Goal: Find contact information: Find contact information

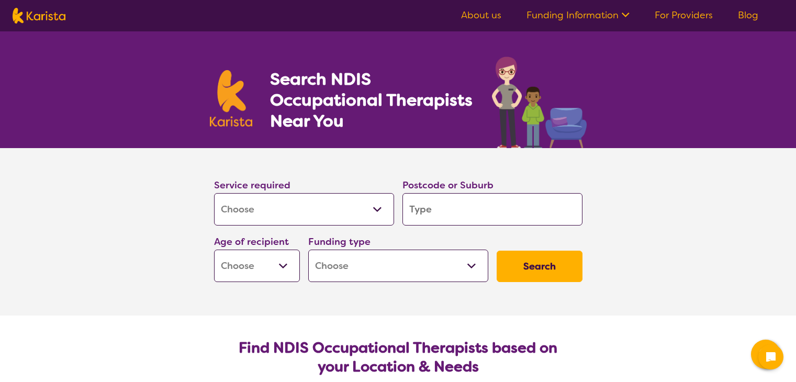
select select "[MEDICAL_DATA]"
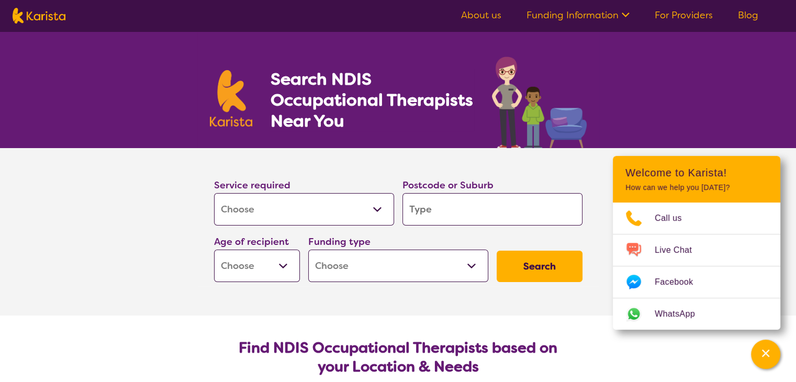
click at [435, 210] on input "search" at bounding box center [492, 209] width 180 height 32
type input "s"
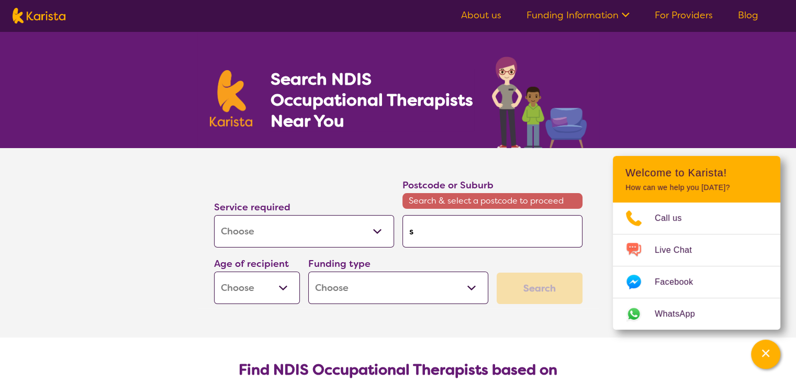
type input "se"
type input "sev"
type input "seve"
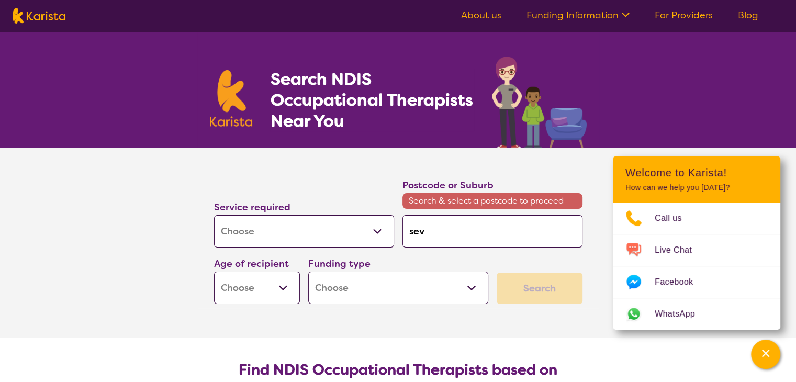
type input "seve"
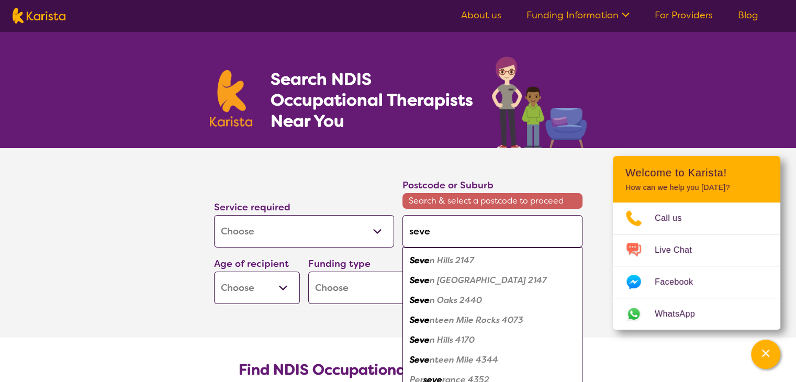
click at [459, 260] on em "n Hills 2147" at bounding box center [452, 260] width 44 height 11
type input "2147"
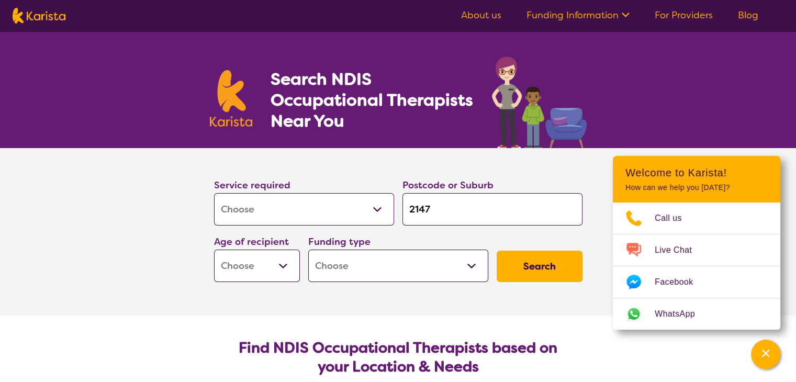
click at [275, 261] on select "Early Childhood - 0 to 9 Child - 10 to 11 Adolescent - 12 to 17 Adult - 18 to 6…" at bounding box center [257, 266] width 86 height 32
select select "AG"
click at [214, 250] on select "Early Childhood - 0 to 9 Child - 10 to 11 Adolescent - 12 to 17 Adult - 18 to 6…" at bounding box center [257, 266] width 86 height 32
select select "AG"
click at [461, 264] on select "Home Care Package (HCP) National Disability Insurance Scheme (NDIS) I don't know" at bounding box center [398, 266] width 180 height 32
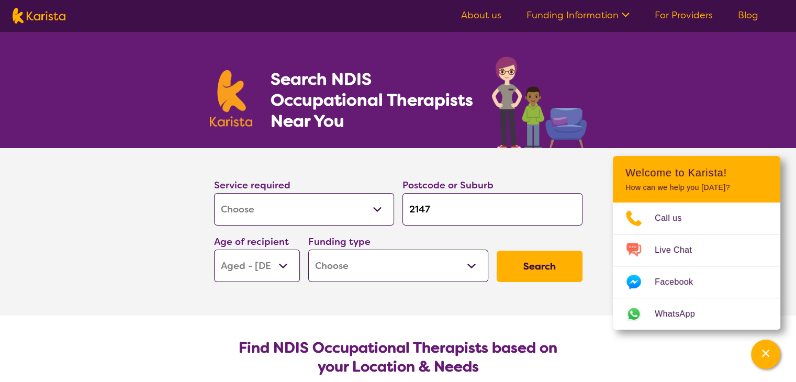
select select "HCP"
click at [308, 250] on select "Home Care Package (HCP) National Disability Insurance Scheme (NDIS) I don't know" at bounding box center [398, 266] width 180 height 32
select select "HCP"
click at [536, 269] on button "Search" at bounding box center [540, 266] width 86 height 31
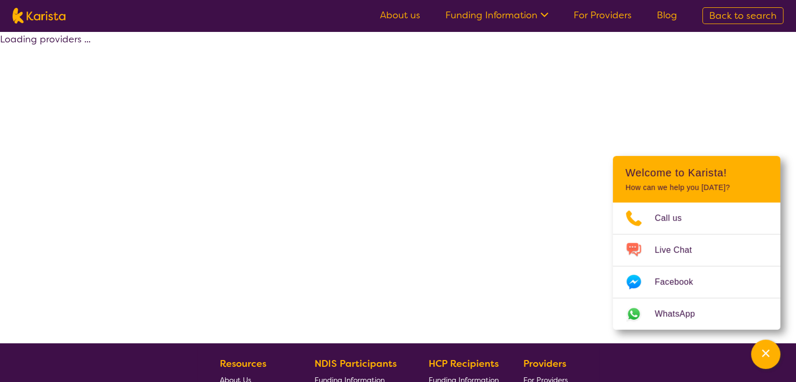
select select "by_score"
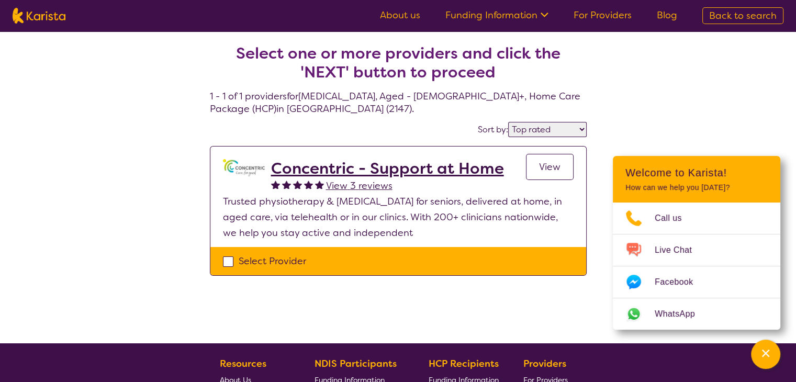
click at [536, 269] on div "Select Provider" at bounding box center [398, 261] width 376 height 28
click at [401, 174] on h2 "Concentric - Support at Home" at bounding box center [387, 168] width 233 height 19
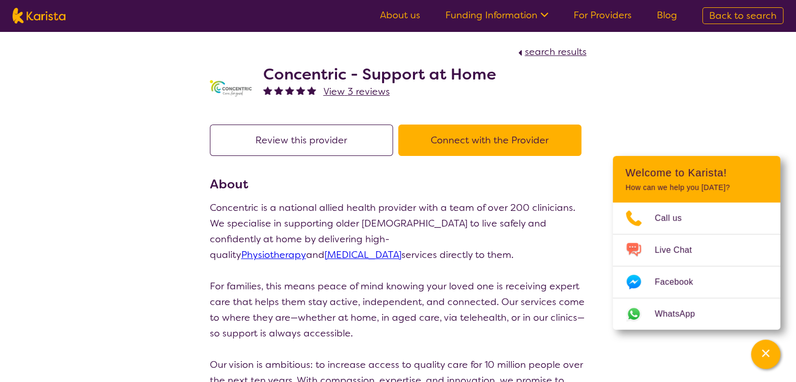
click at [464, 145] on button "Connect with the Provider" at bounding box center [489, 140] width 183 height 31
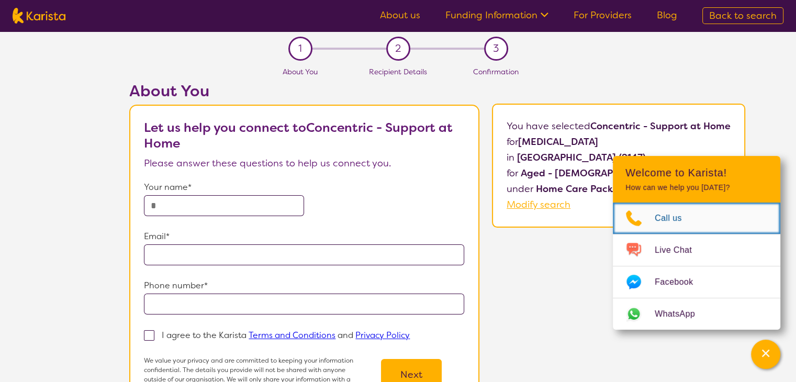
click at [655, 219] on span "Call us" at bounding box center [675, 218] width 40 height 16
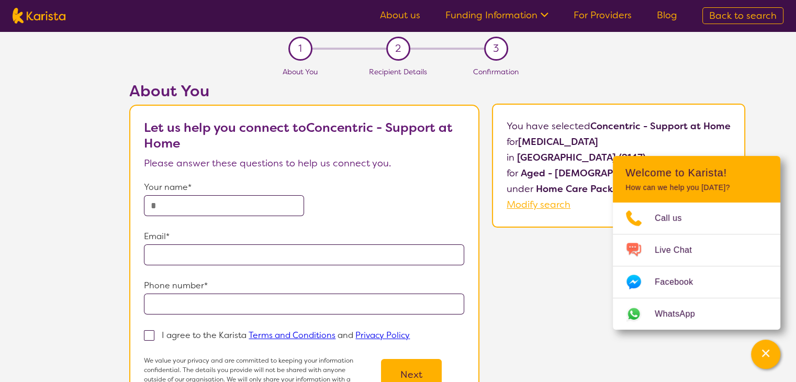
click at [547, 277] on div "About You Let us help you connect to Concentric - Support at Home Please answer…" at bounding box center [436, 256] width 717 height 348
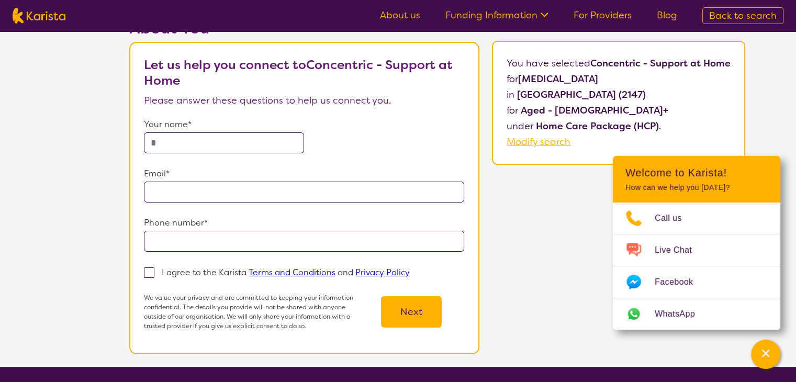
scroll to position [63, 0]
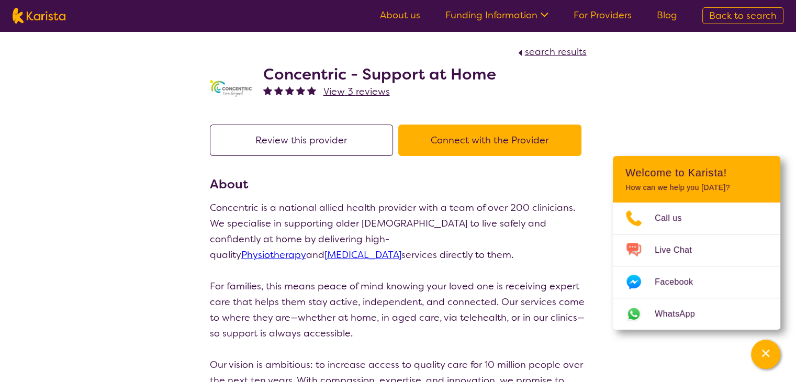
select select "by_score"
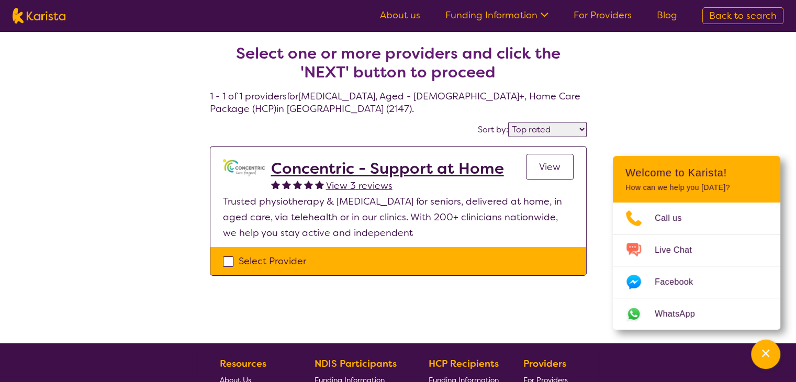
select select "[MEDICAL_DATA]"
select select "AG"
select select "HCP"
select select "[MEDICAL_DATA]"
select select "AG"
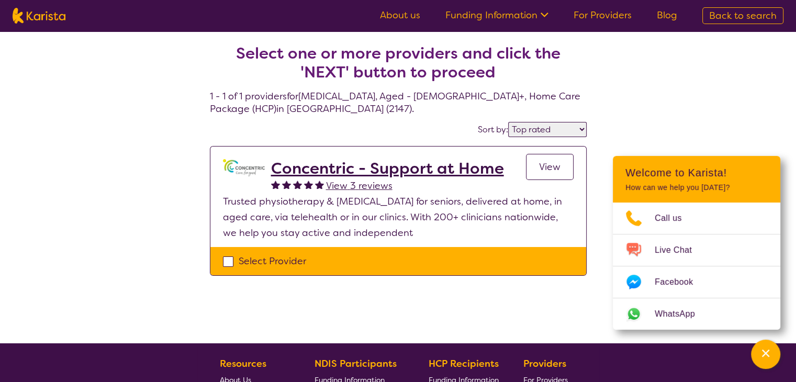
select select "HCP"
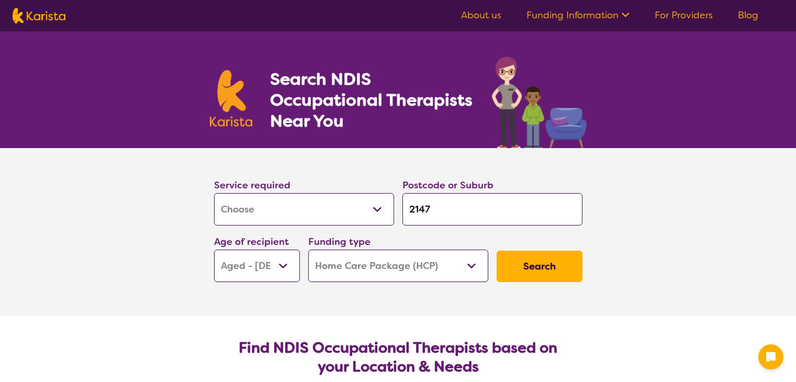
select select "[MEDICAL_DATA]"
select select "AG"
select select "HCP"
select select "[MEDICAL_DATA]"
select select "AG"
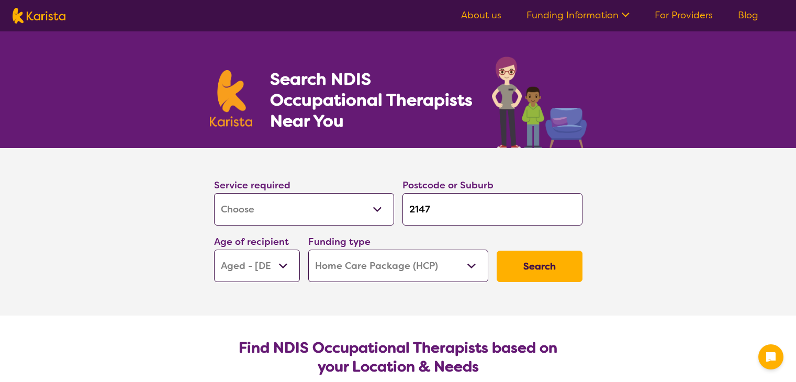
select select "HCP"
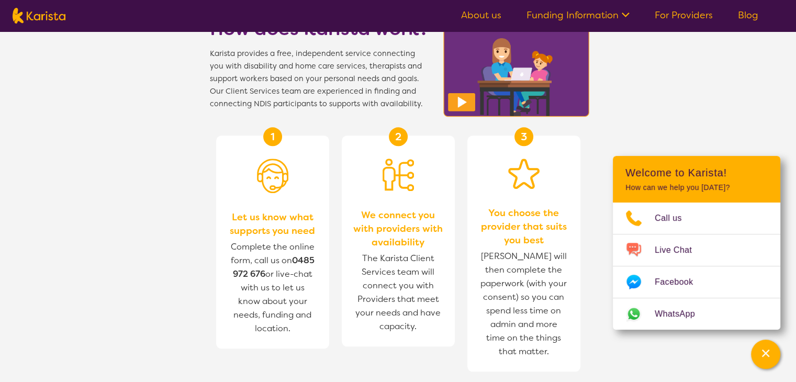
scroll to position [1047, 0]
